Goal: Transaction & Acquisition: Obtain resource

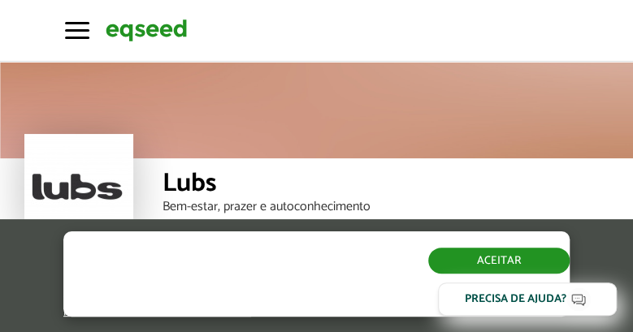
click at [516, 263] on button "Aceitar" at bounding box center [498, 261] width 141 height 26
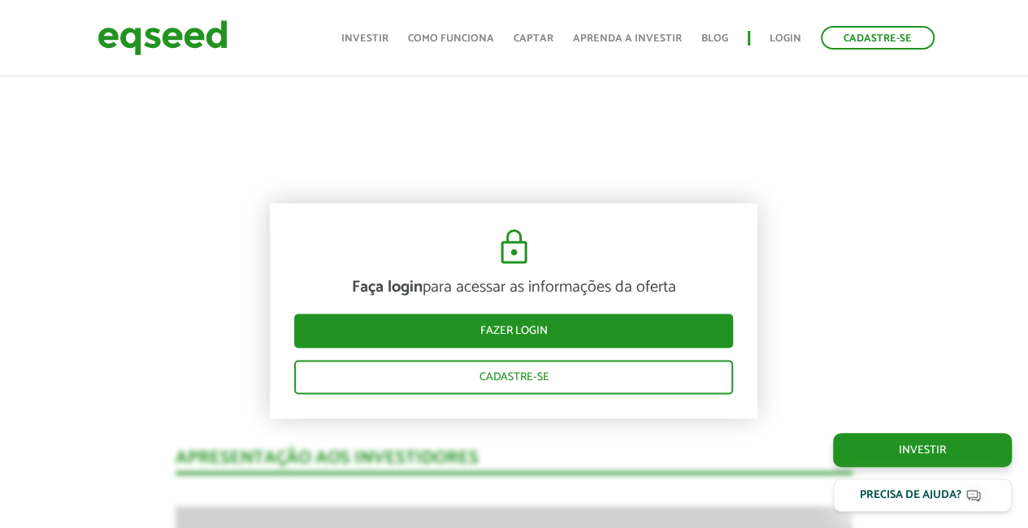
scroll to position [975, 0]
click at [632, 33] on link "Login" at bounding box center [786, 38] width 32 height 11
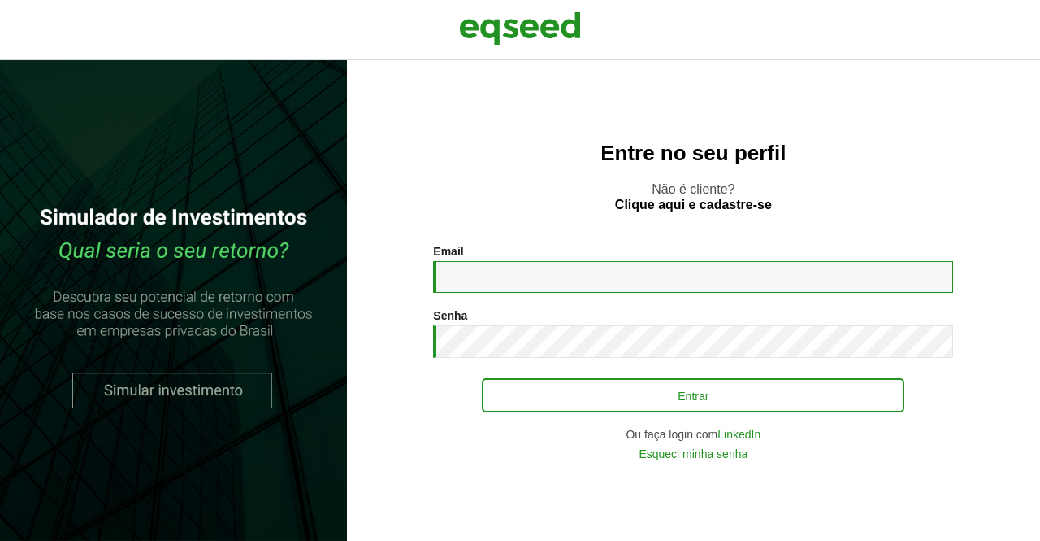
type input "**********"
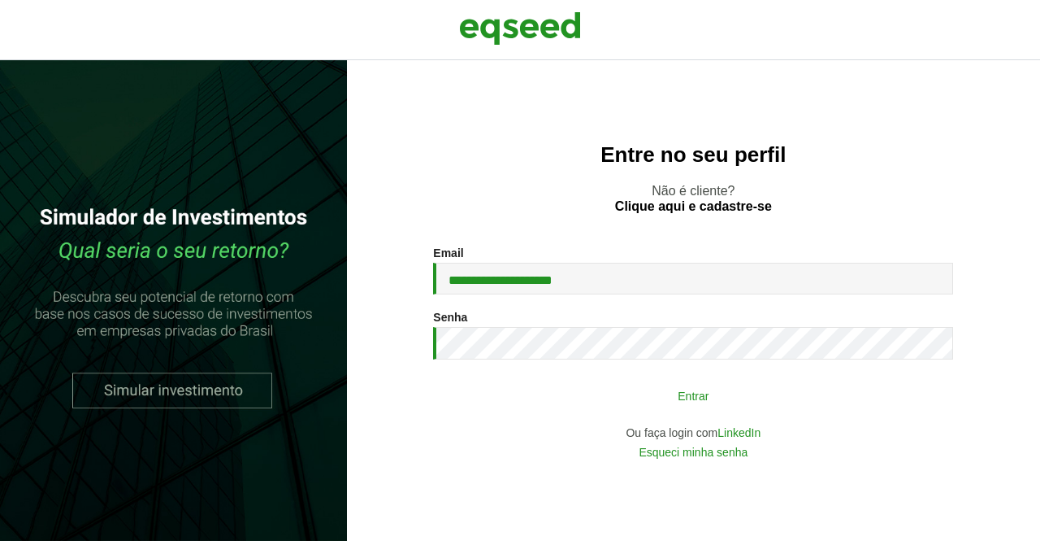
click at [632, 396] on button "Entrar" at bounding box center [693, 395] width 423 height 31
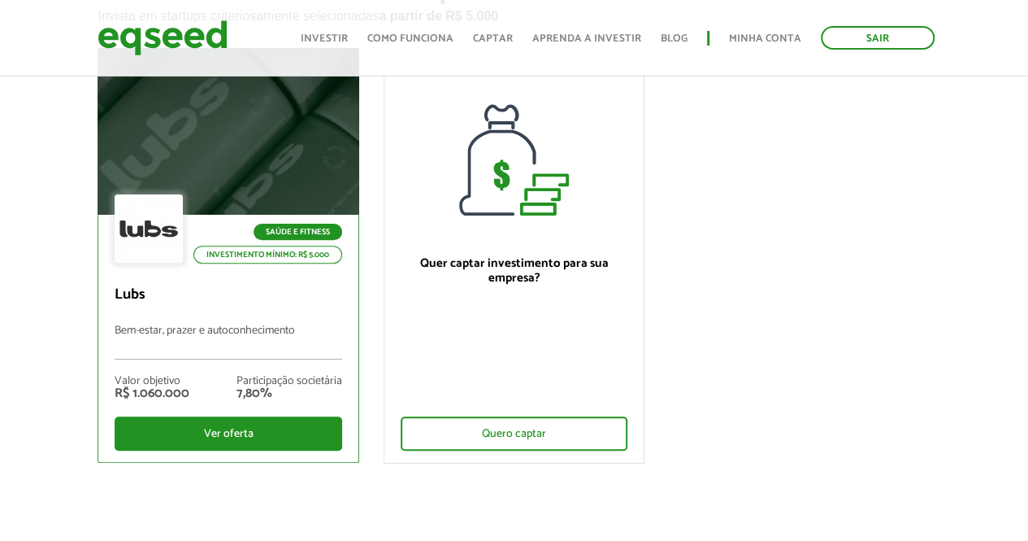
scroll to position [163, 0]
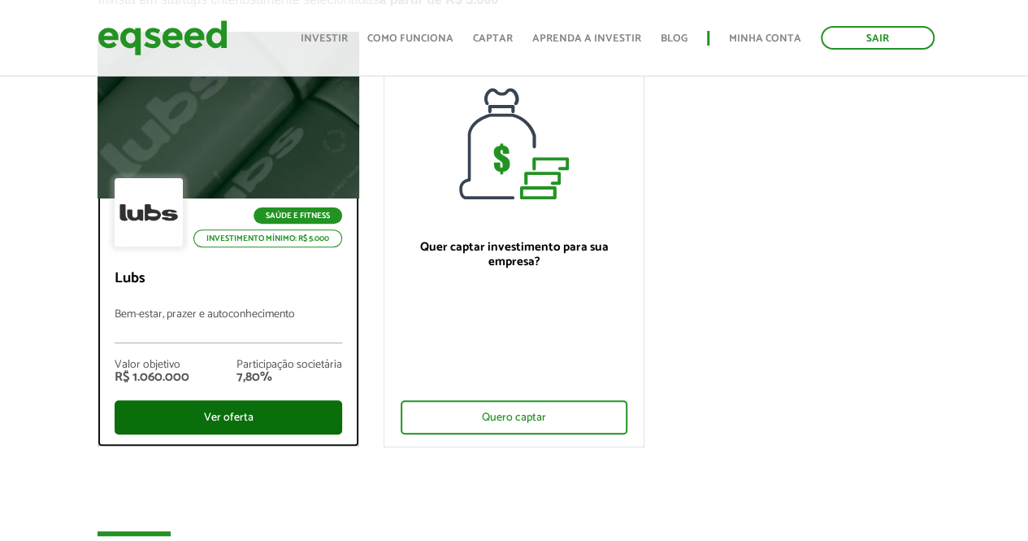
click at [241, 414] on div "Ver oferta" at bounding box center [228, 417] width 227 height 34
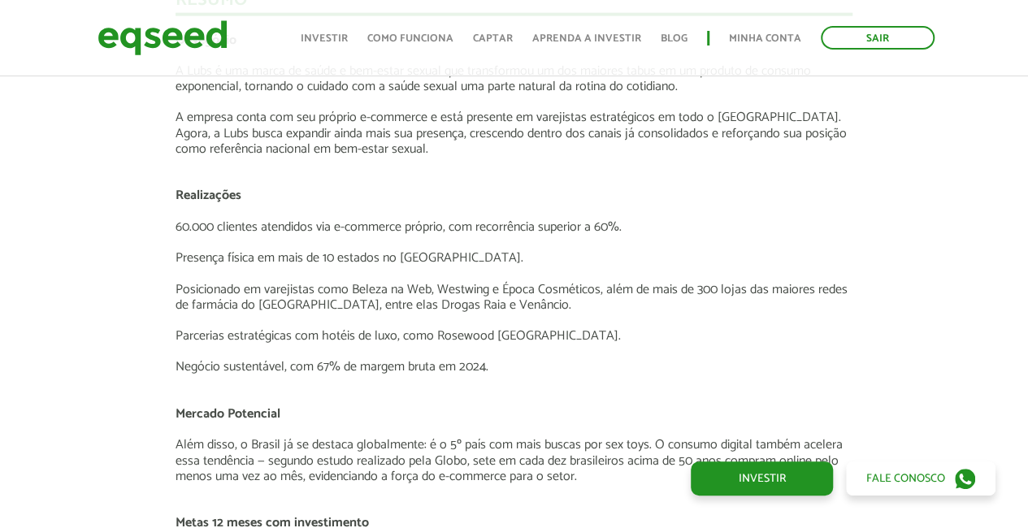
scroll to position [1951, 0]
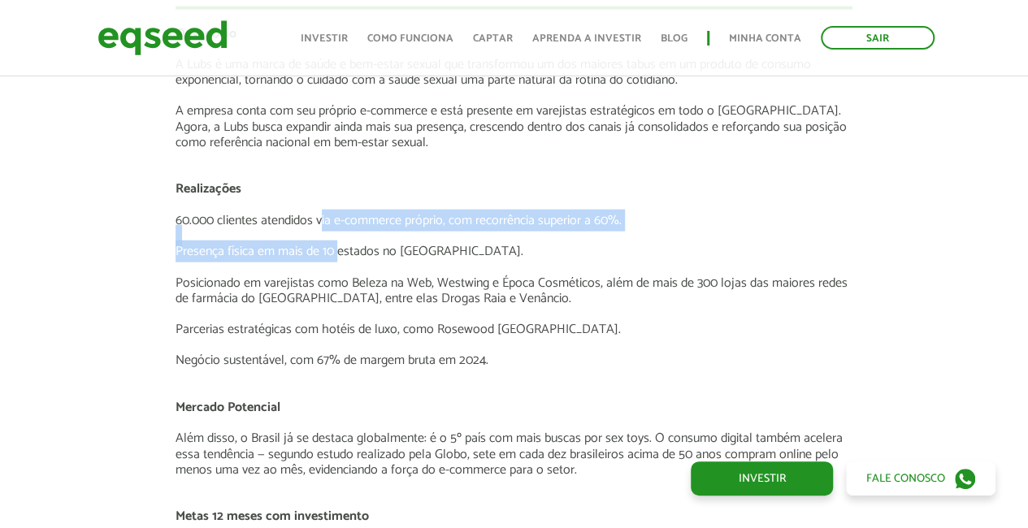
drag, startPoint x: 324, startPoint y: 215, endPoint x: 337, endPoint y: 258, distance: 44.0
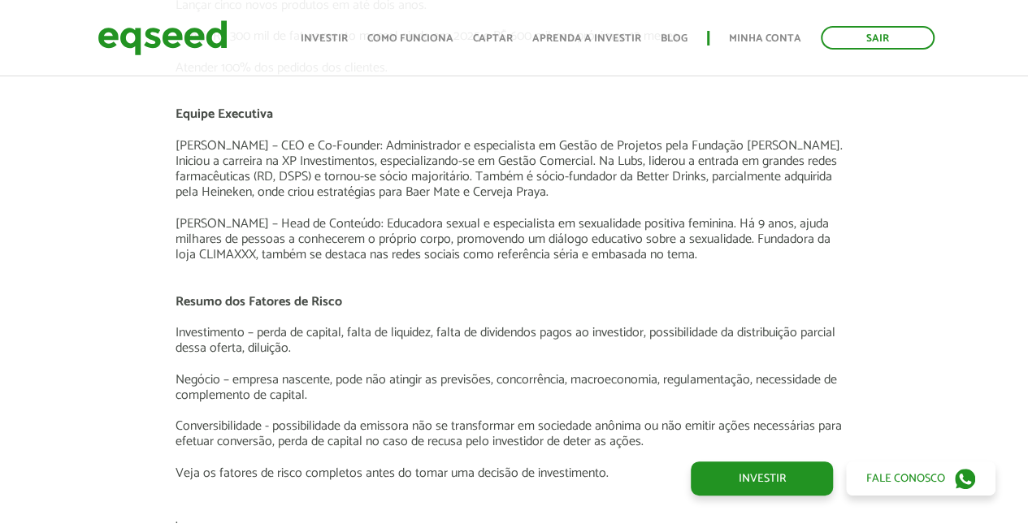
scroll to position [2601, 0]
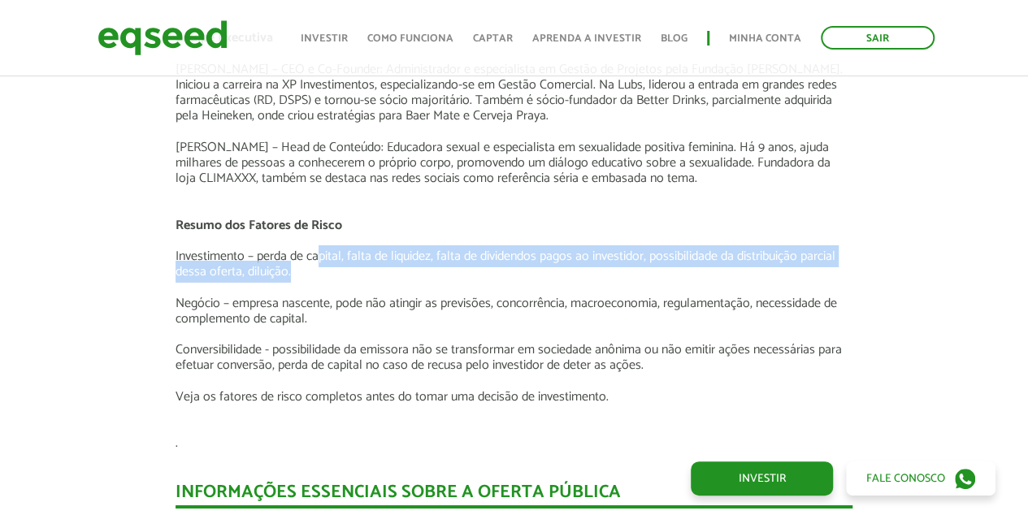
drag, startPoint x: 319, startPoint y: 250, endPoint x: 328, endPoint y: 267, distance: 19.3
click at [328, 267] on p "Investimento – perda de capital, falta de liquidez, falta de dividendos pagos a…" at bounding box center [514, 264] width 677 height 31
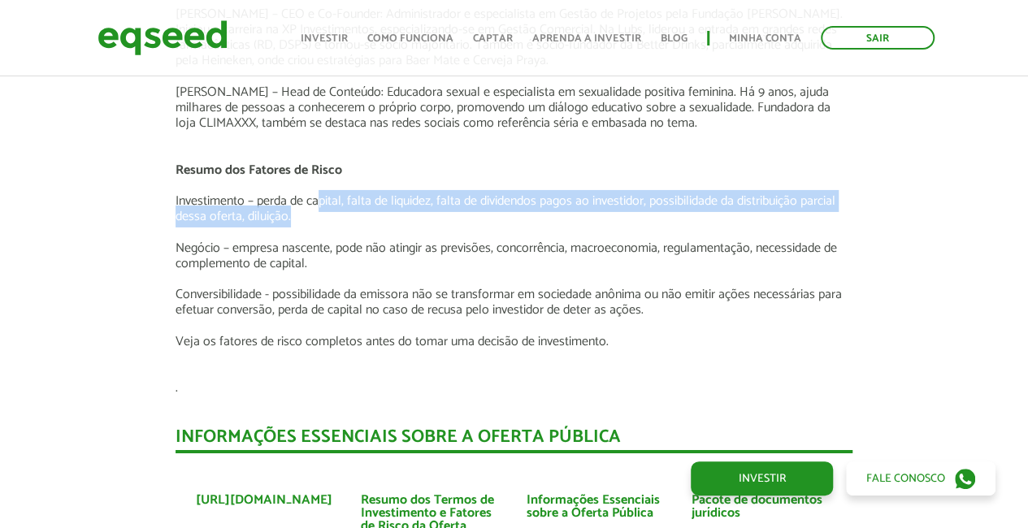
scroll to position [2682, 0]
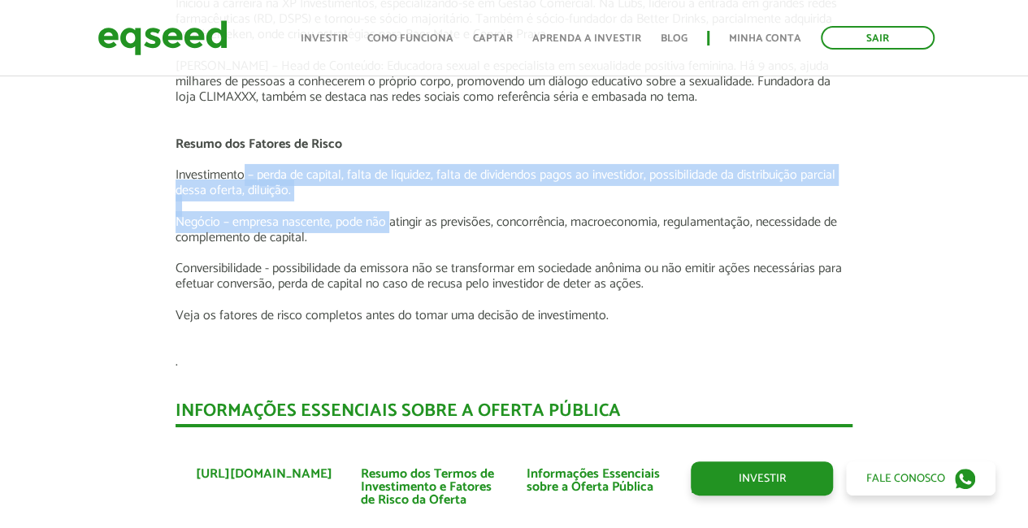
drag, startPoint x: 392, startPoint y: 222, endPoint x: 244, endPoint y: 180, distance: 153.9
click at [245, 198] on p "Investimento – perda de capital, falta de liquidez, falta de dividendos pagos a…" at bounding box center [514, 182] width 677 height 31
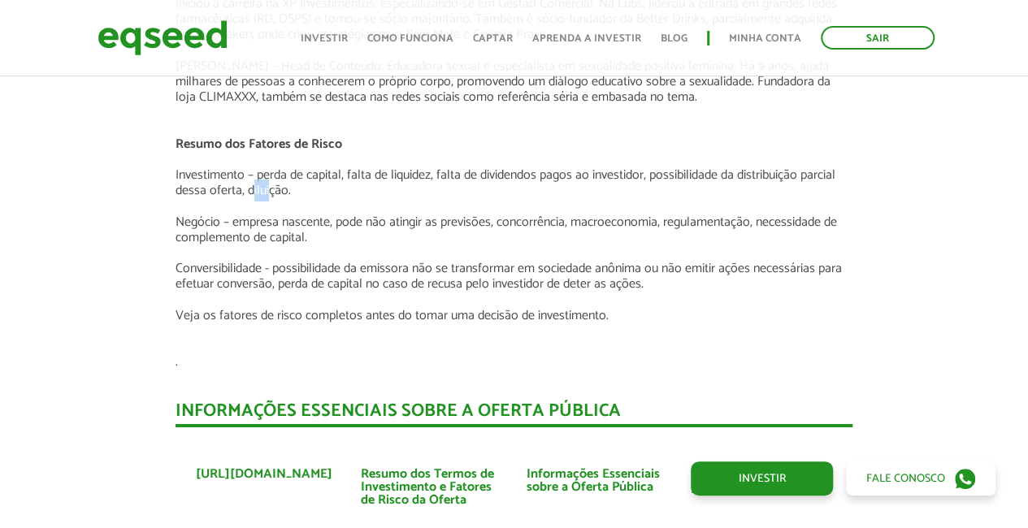
drag, startPoint x: 254, startPoint y: 190, endPoint x: 270, endPoint y: 189, distance: 16.3
click at [270, 189] on p "Investimento – perda de capital, falta de liquidez, falta de dividendos pagos a…" at bounding box center [514, 182] width 677 height 31
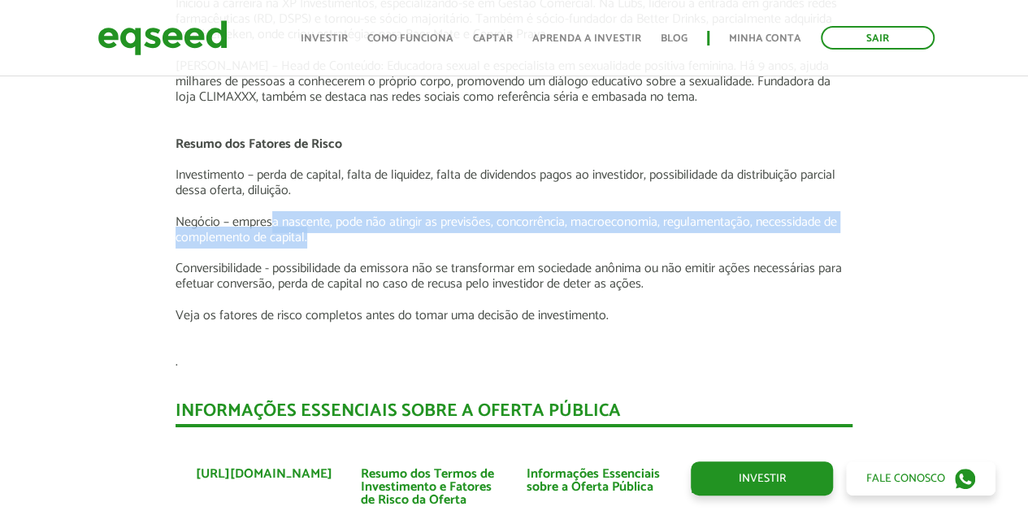
drag, startPoint x: 272, startPoint y: 220, endPoint x: 380, endPoint y: 243, distance: 109.7
click at [380, 243] on p "Negócio – empresa nascente, pode não atingir as previsões, concorrência, macroe…" at bounding box center [514, 230] width 677 height 31
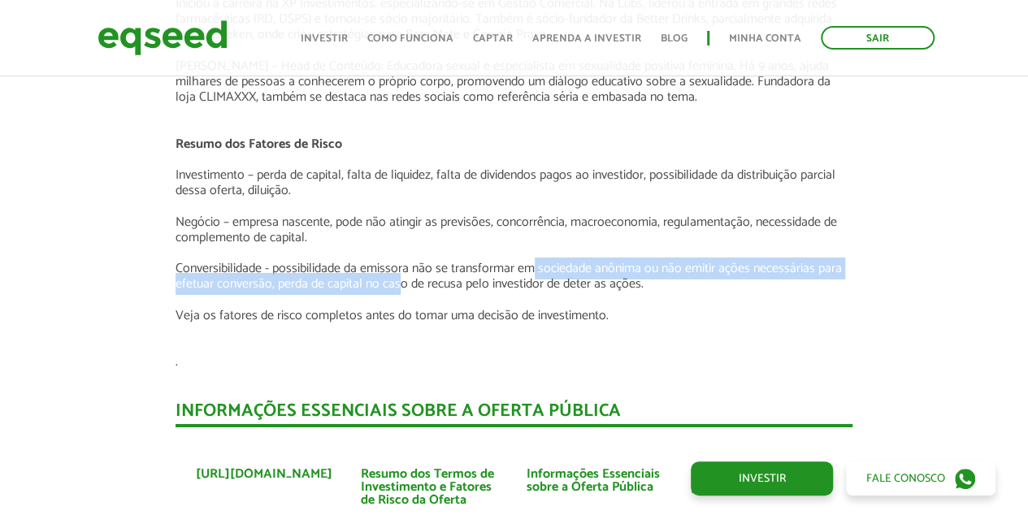
drag, startPoint x: 403, startPoint y: 285, endPoint x: 532, endPoint y: 271, distance: 129.3
click at [532, 271] on p "Conversibilidade - possibilidade da emissora não se transformar em sociedade an…" at bounding box center [514, 276] width 677 height 31
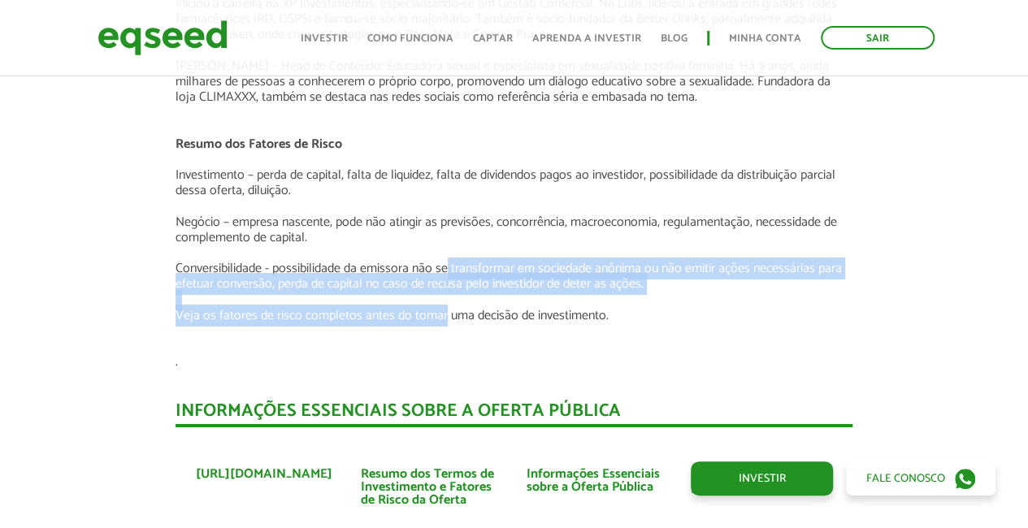
drag, startPoint x: 444, startPoint y: 319, endPoint x: 447, endPoint y: 267, distance: 52.1
click at [327, 313] on p "Veja os fatores de risco completos antes do tomar uma decisão de investimento." at bounding box center [514, 315] width 677 height 15
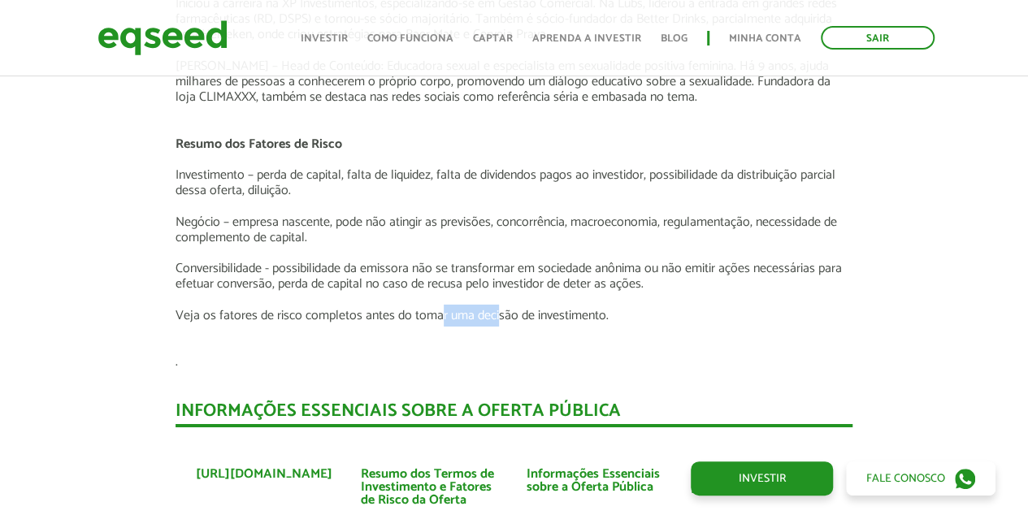
drag, startPoint x: 494, startPoint y: 315, endPoint x: 439, endPoint y: 305, distance: 56.1
click at [439, 308] on p "Veja os fatores de risco completos antes do tomar uma decisão de investimento." at bounding box center [514, 315] width 677 height 15
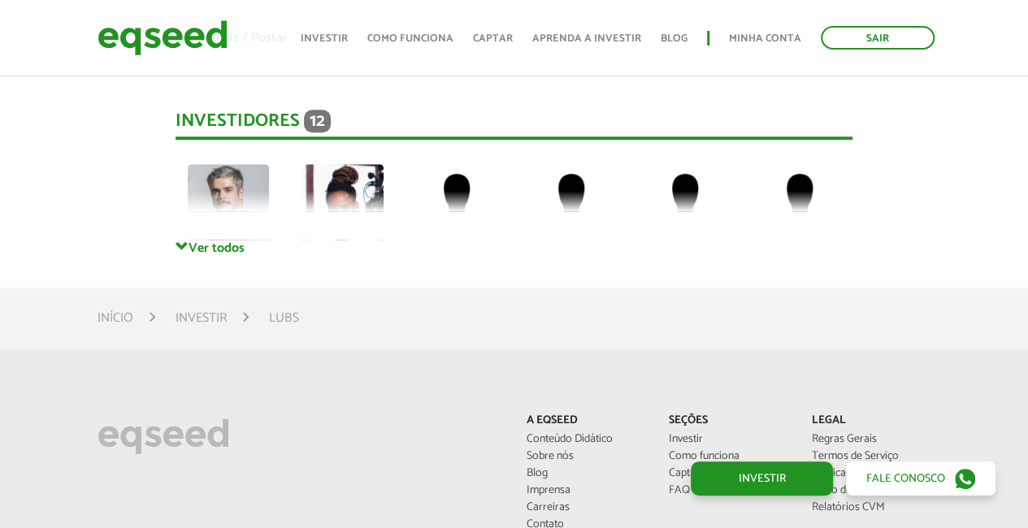
scroll to position [3739, 0]
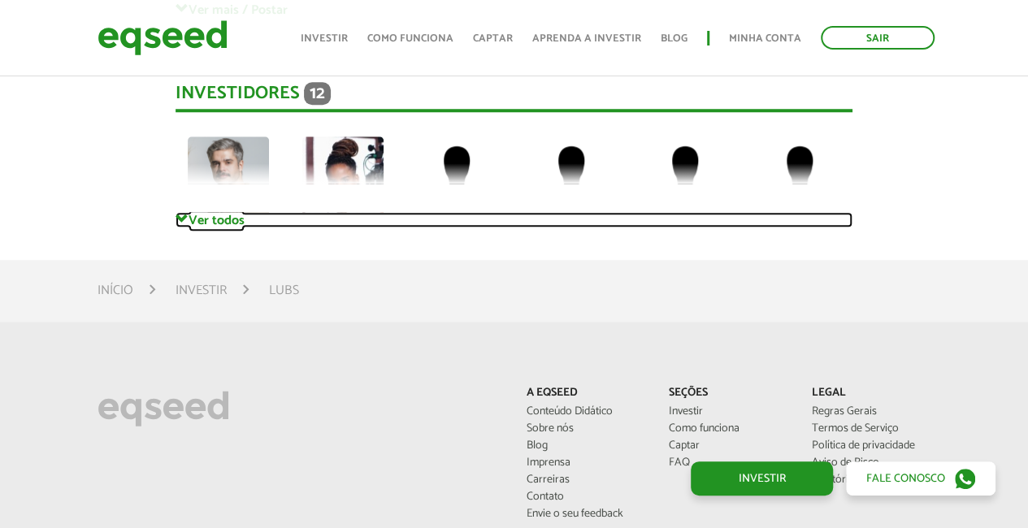
click at [215, 220] on link "Ver todos" at bounding box center [514, 219] width 677 height 15
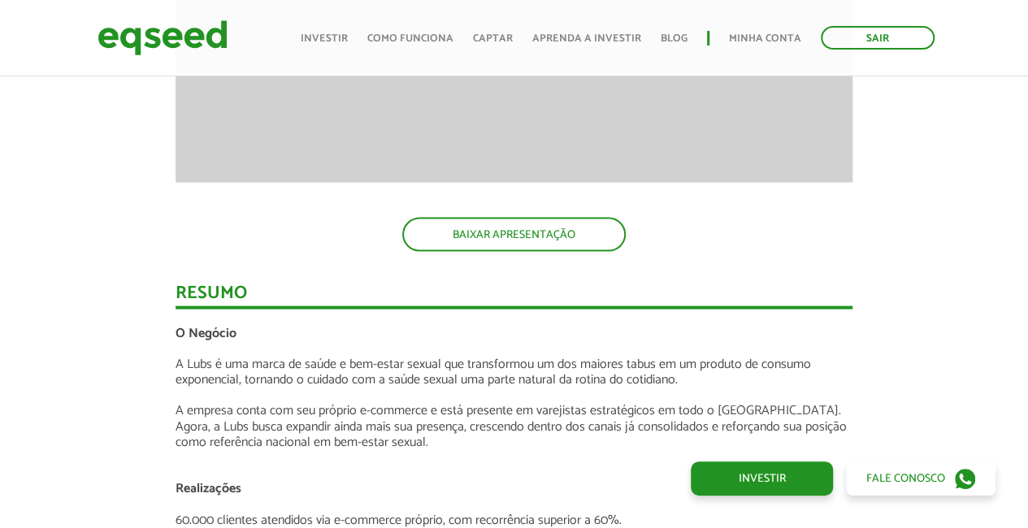
scroll to position [1626, 0]
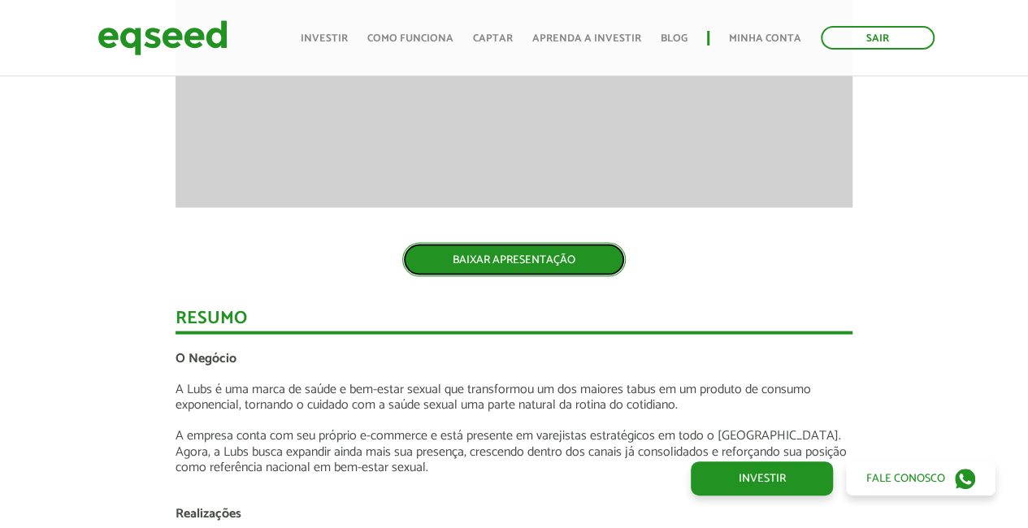
click at [520, 263] on link "BAIXAR APRESENTAÇÃO" at bounding box center [514, 260] width 224 height 34
